Goal: Information Seeking & Learning: Learn about a topic

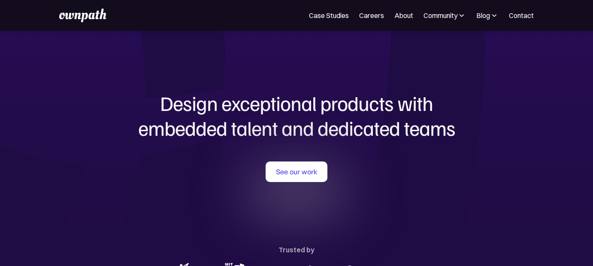
scroll to position [343, 0]
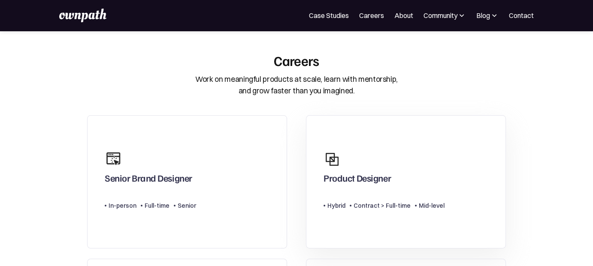
click at [343, 203] on div "Hybrid" at bounding box center [336, 206] width 18 height 10
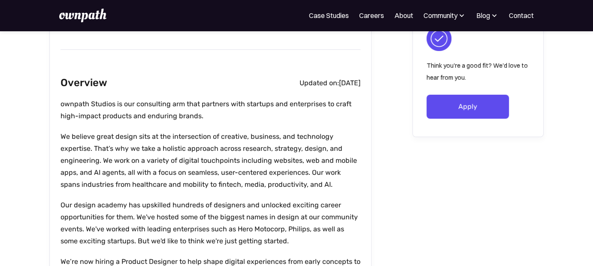
scroll to position [215, 0]
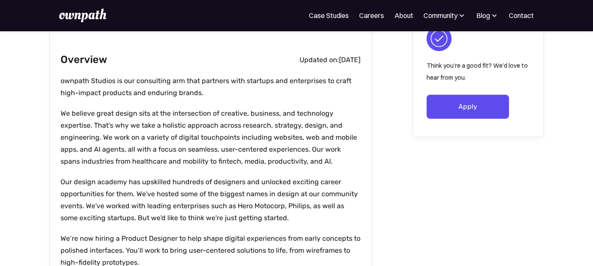
click at [343, 203] on p "Our design academy has upskilled hundreds of designers and unlocked exciting ca…" at bounding box center [210, 200] width 300 height 48
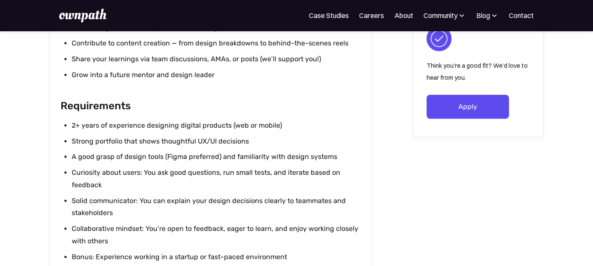
scroll to position [772, 0]
click at [450, 14] on div "Community" at bounding box center [440, 15] width 34 height 10
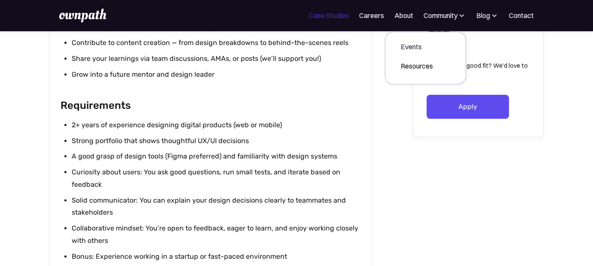
click at [327, 18] on link "Case Studies" at bounding box center [329, 15] width 40 height 10
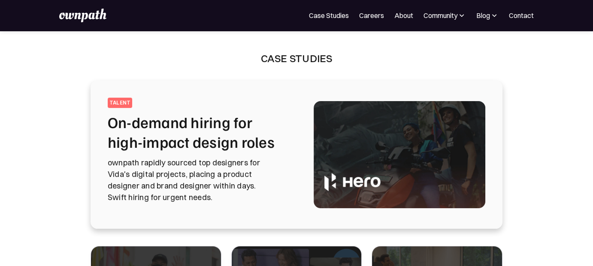
click at [492, 15] on img at bounding box center [494, 15] width 9 height 9
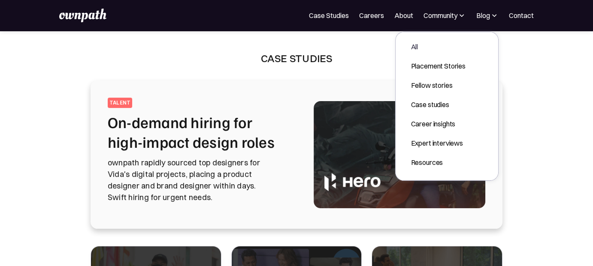
click at [441, 21] on div "For Companies Case Studies Careers About Community Events Resources Design Resi…" at bounding box center [296, 16] width 474 height 14
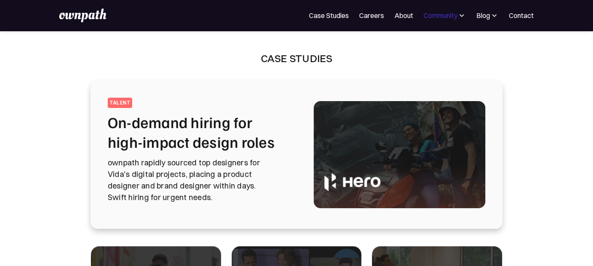
click at [444, 18] on div "Community" at bounding box center [440, 15] width 34 height 10
click at [398, 14] on link "About" at bounding box center [403, 15] width 19 height 10
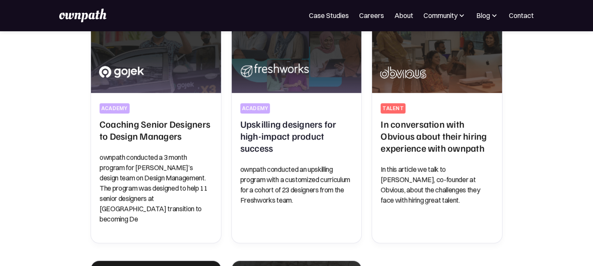
scroll to position [257, 0]
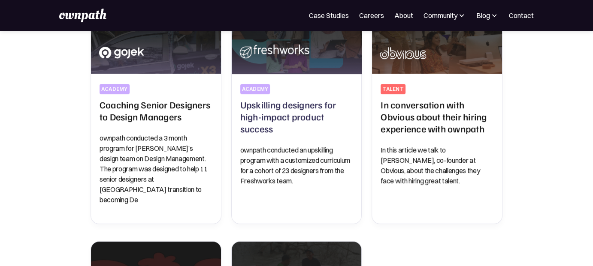
click at [313, 22] on div "For Companies Case Studies Careers About Community Events Resources Design Resi…" at bounding box center [296, 15] width 593 height 31
click at [320, 17] on link "Case Studies" at bounding box center [329, 15] width 40 height 10
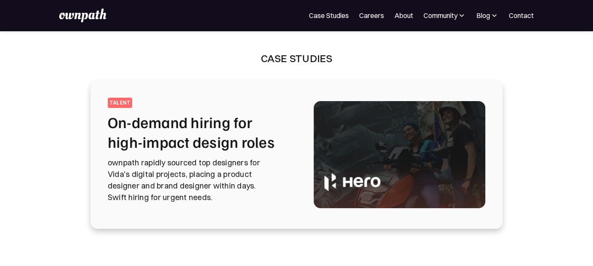
click at [82, 11] on img at bounding box center [82, 16] width 47 height 14
